Goal: Task Accomplishment & Management: Manage account settings

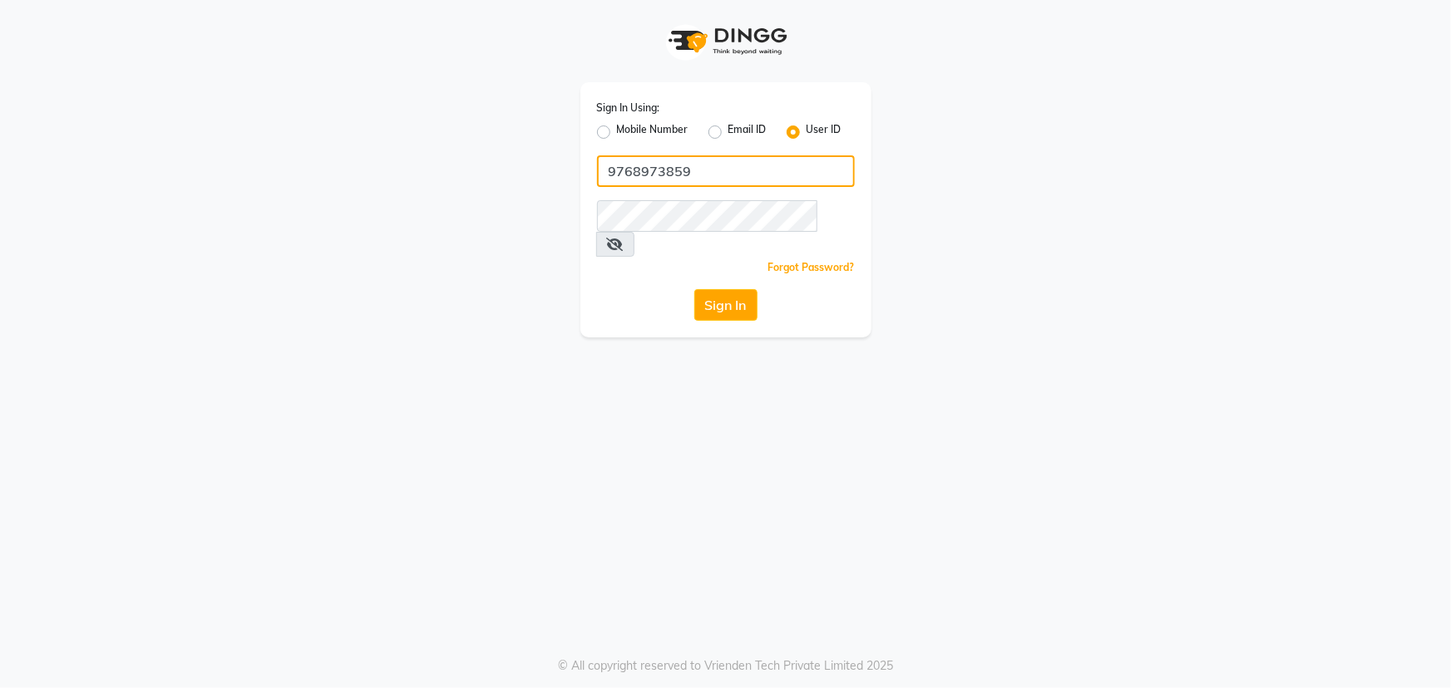
click at [735, 184] on input "9768973859" at bounding box center [726, 171] width 258 height 32
type input "evian"
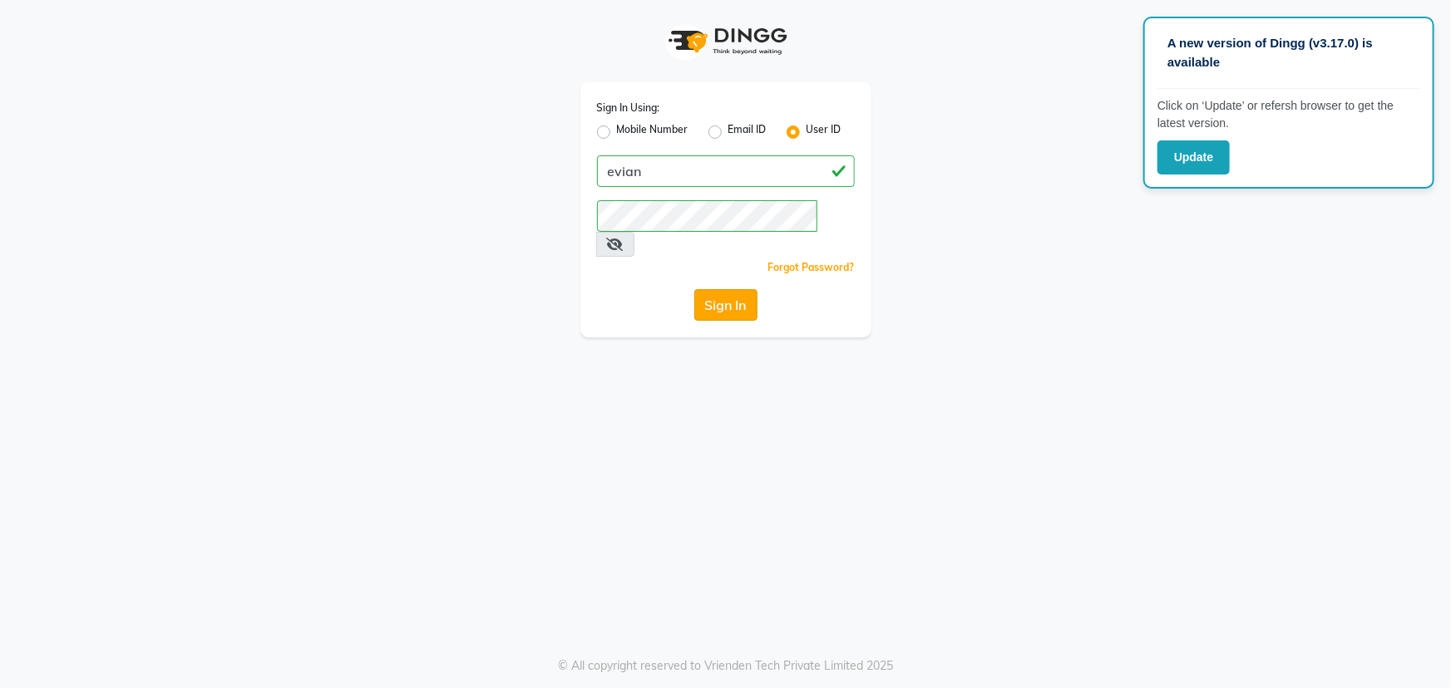
click at [727, 289] on button "Sign In" at bounding box center [725, 305] width 63 height 32
click at [1201, 166] on button "Update" at bounding box center [1193, 157] width 72 height 34
